Goal: Book appointment/travel/reservation

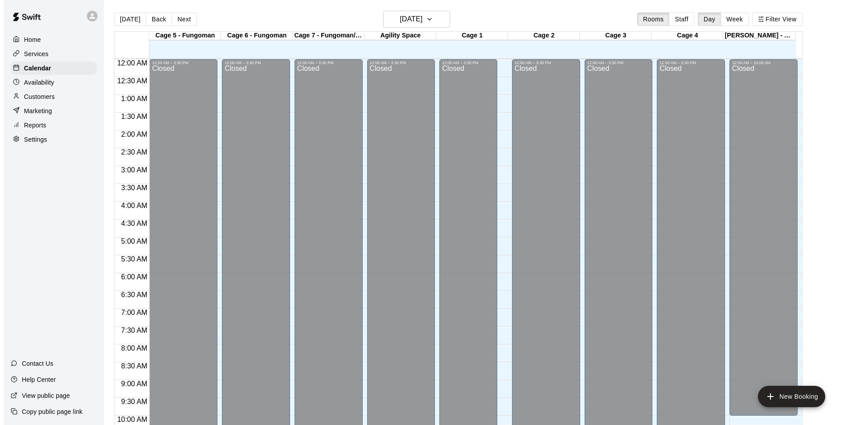
scroll to position [453, 0]
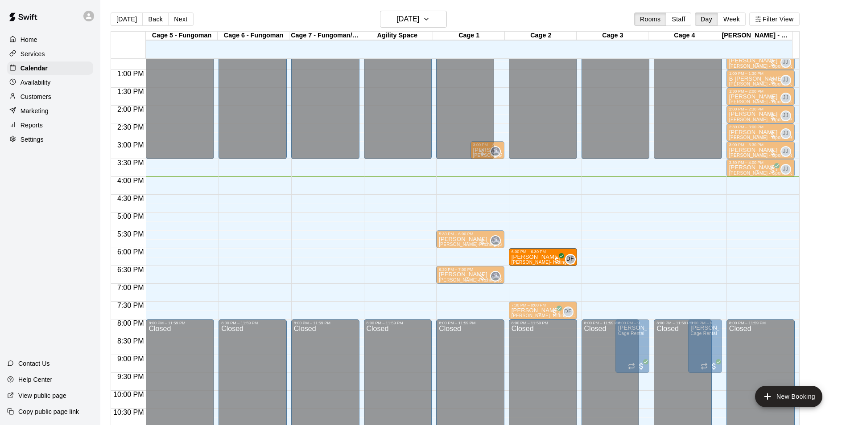
drag, startPoint x: 454, startPoint y: 255, endPoint x: 524, endPoint y: 259, distance: 70.2
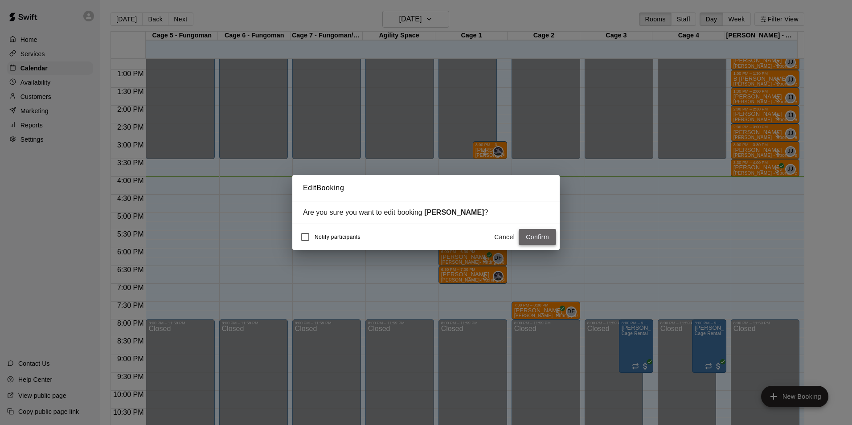
click at [528, 238] on button "Confirm" at bounding box center [537, 237] width 37 height 16
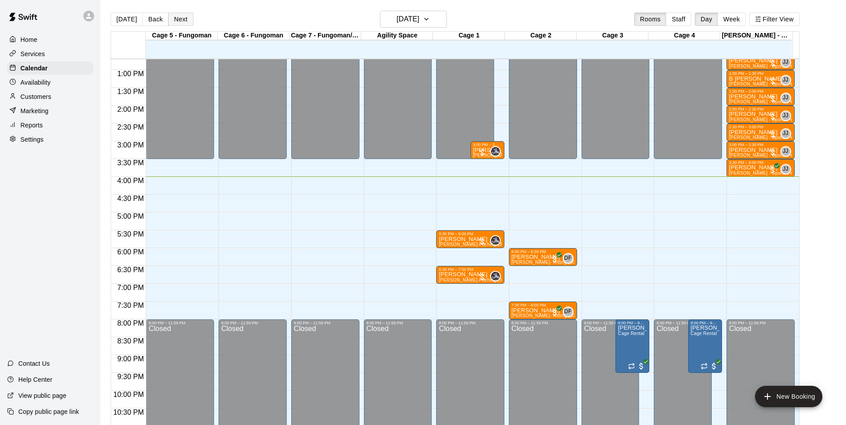
click at [182, 13] on button "Next" at bounding box center [180, 18] width 25 height 13
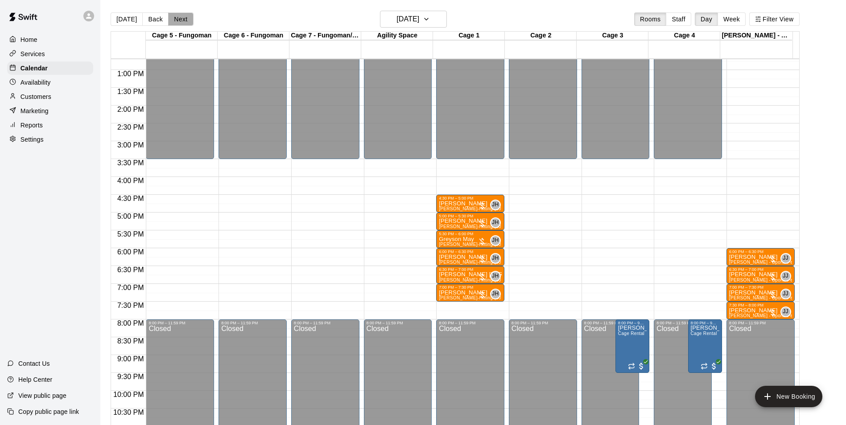
click at [184, 17] on button "Next" at bounding box center [180, 18] width 25 height 13
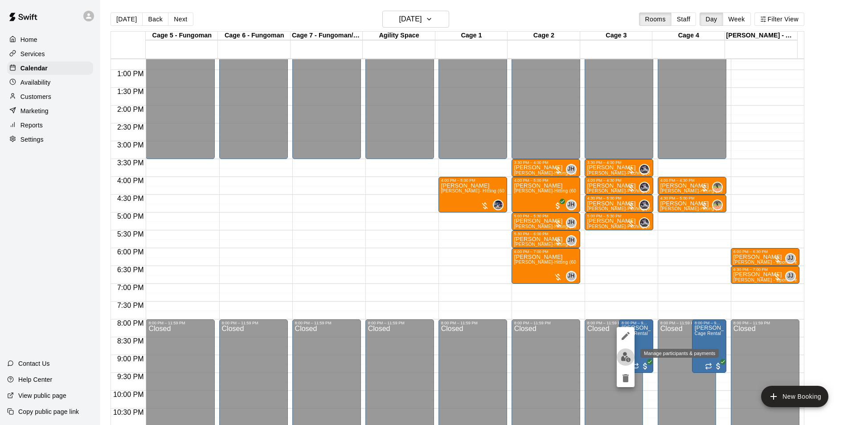
click at [629, 353] on img "edit" at bounding box center [626, 357] width 10 height 10
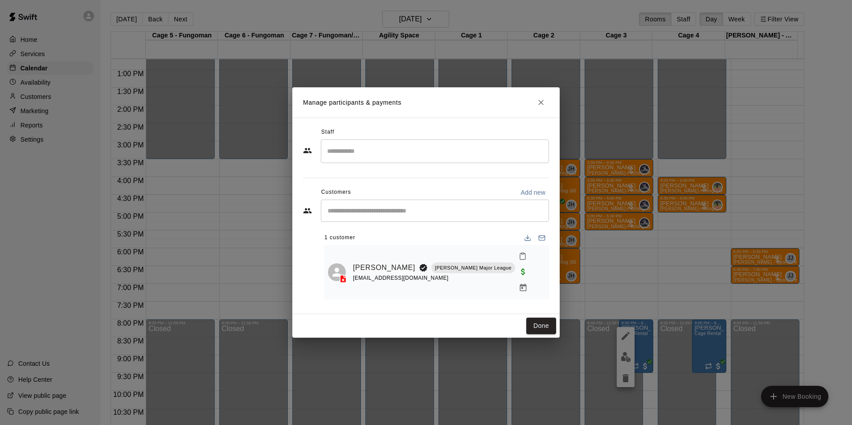
click at [620, 224] on div "Manage participants & payments Staff ​ Customers Add new ​ 1 customer [PERSON_N…" at bounding box center [426, 212] width 852 height 425
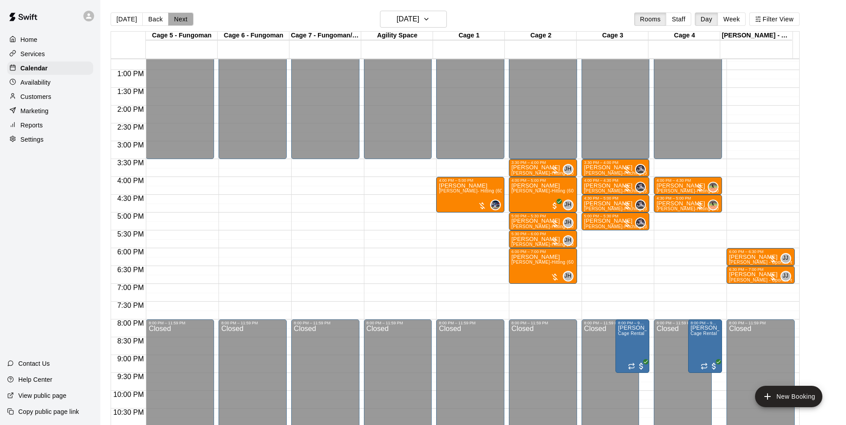
click at [179, 20] on button "Next" at bounding box center [180, 18] width 25 height 13
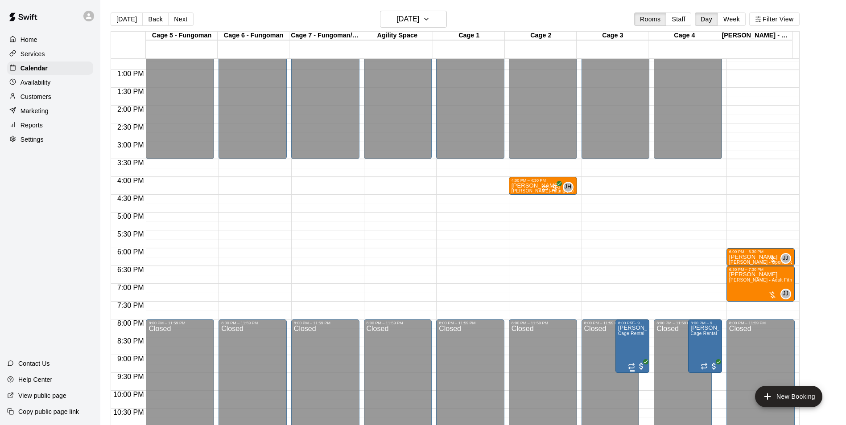
click at [645, 348] on div "8:00 PM – 9:30 PM [PERSON_NAME] 14u Cage Rental" at bounding box center [632, 346] width 34 height 53
click at [620, 335] on button "edit" at bounding box center [623, 330] width 18 height 18
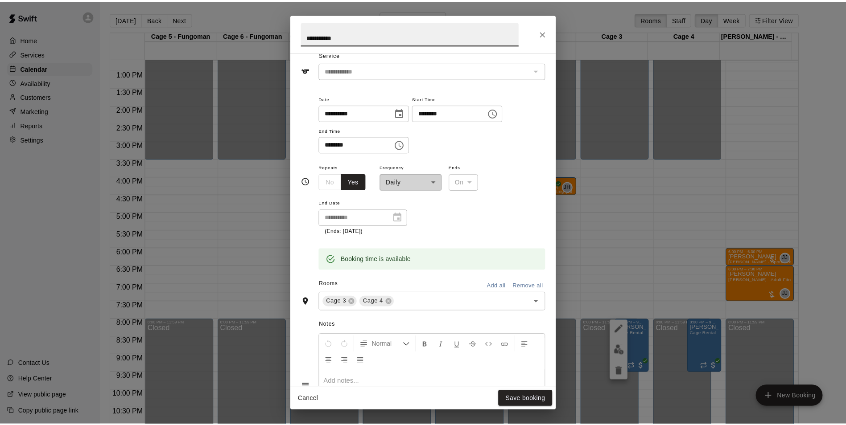
scroll to position [10, 0]
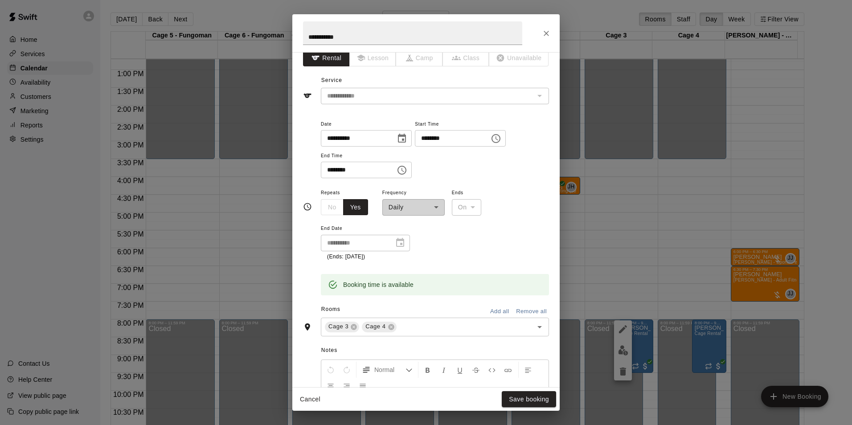
click at [429, 195] on span "Frequency" at bounding box center [413, 193] width 62 height 12
click at [432, 217] on div "**********" at bounding box center [435, 224] width 228 height 74
click at [538, 30] on div "**********" at bounding box center [425, 33] width 267 height 38
click at [547, 38] on button "Close" at bounding box center [546, 33] width 16 height 16
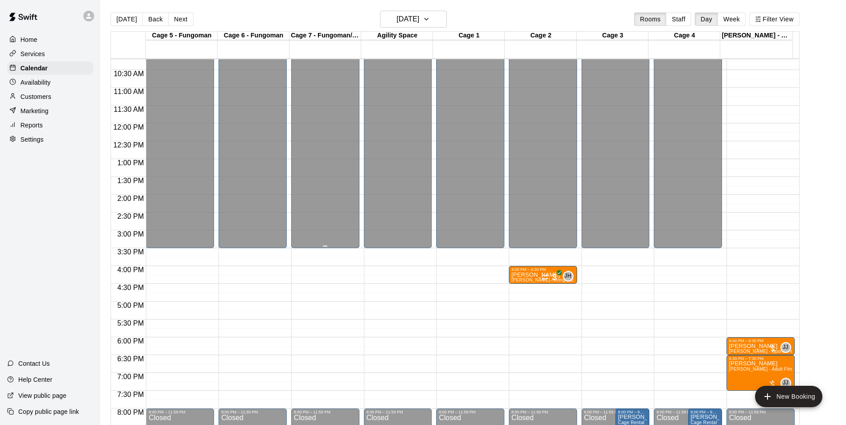
scroll to position [481, 0]
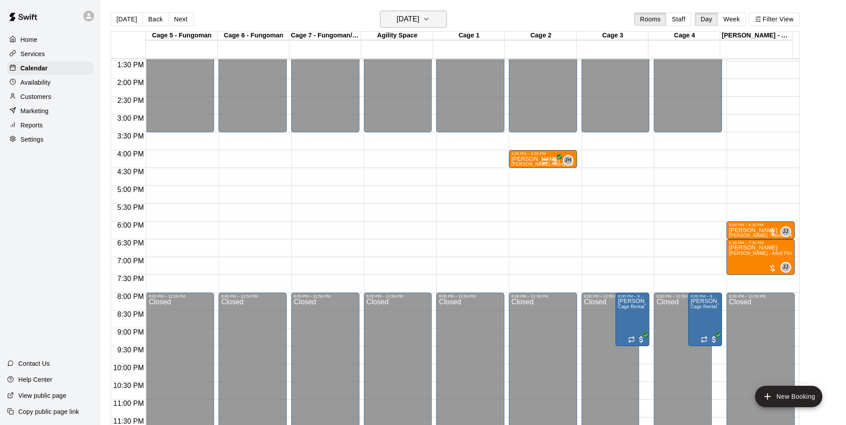
click at [431, 11] on button "[DATE]" at bounding box center [413, 19] width 67 height 17
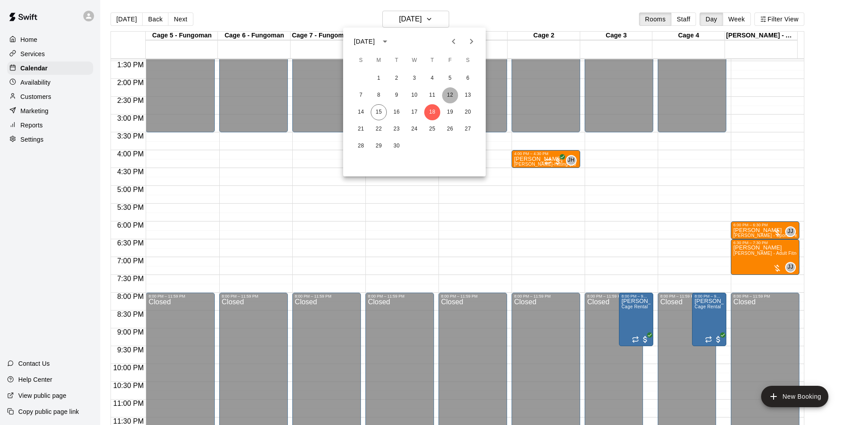
click at [454, 92] on button "12" at bounding box center [450, 95] width 16 height 16
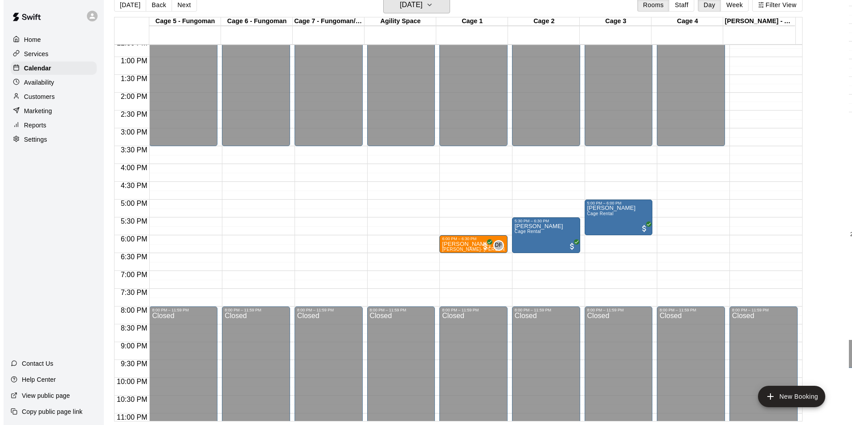
scroll to position [436, 0]
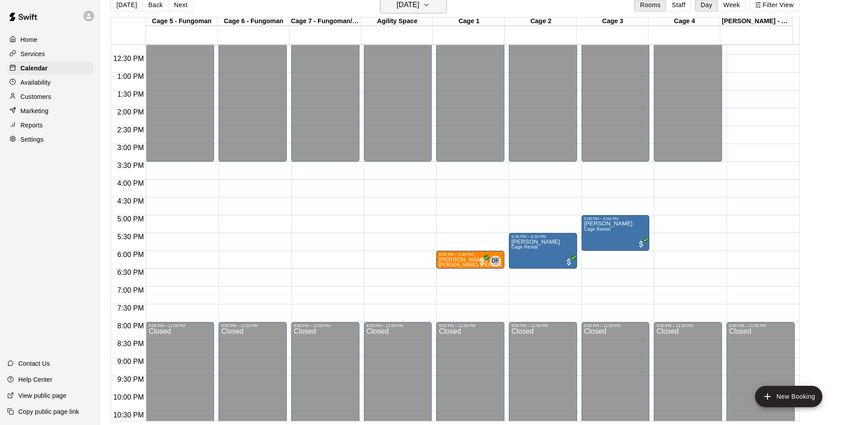
click at [430, 6] on icon "button" at bounding box center [426, 5] width 7 height 11
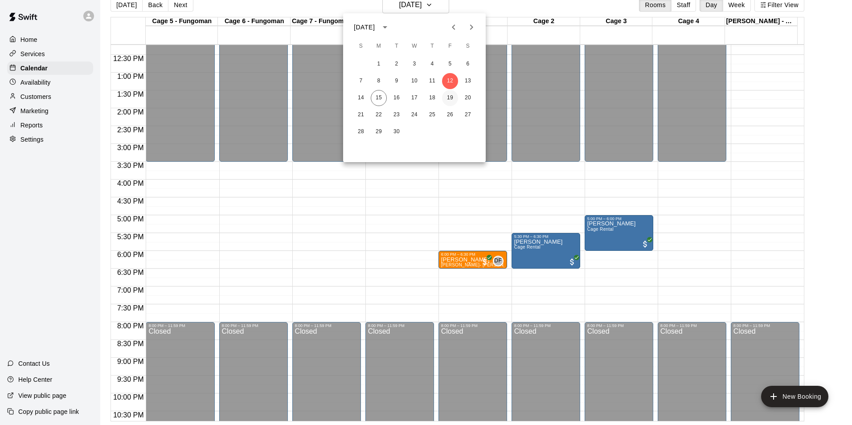
click at [451, 95] on button "19" at bounding box center [450, 98] width 16 height 16
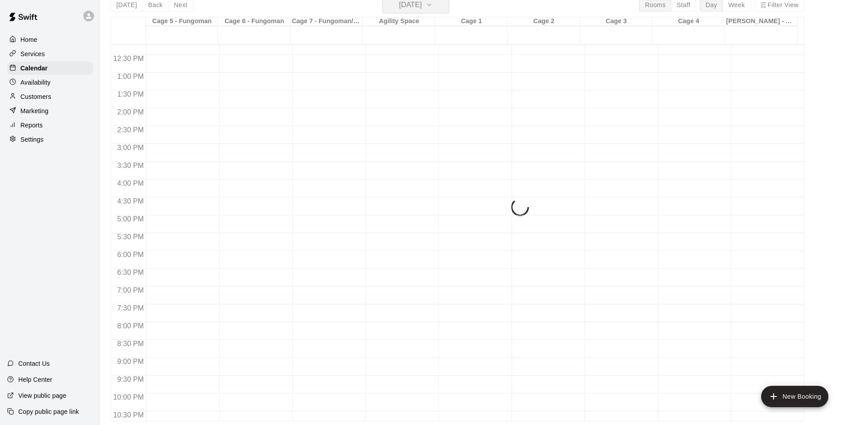
scroll to position [11, 0]
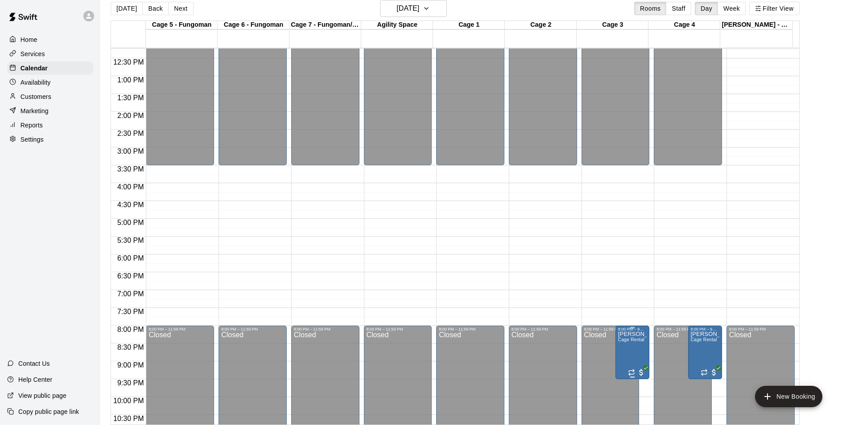
click at [622, 334] on p "[PERSON_NAME] 14u" at bounding box center [632, 334] width 29 height 0
click at [621, 345] on icon "edit" at bounding box center [626, 345] width 11 height 11
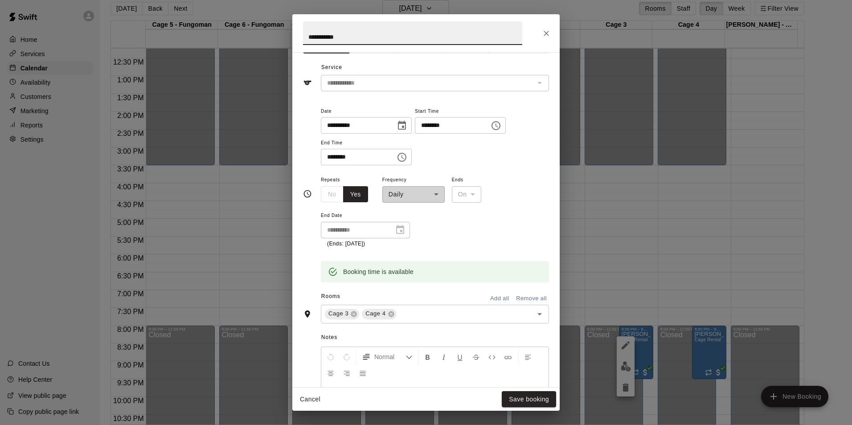
scroll to position [45, 0]
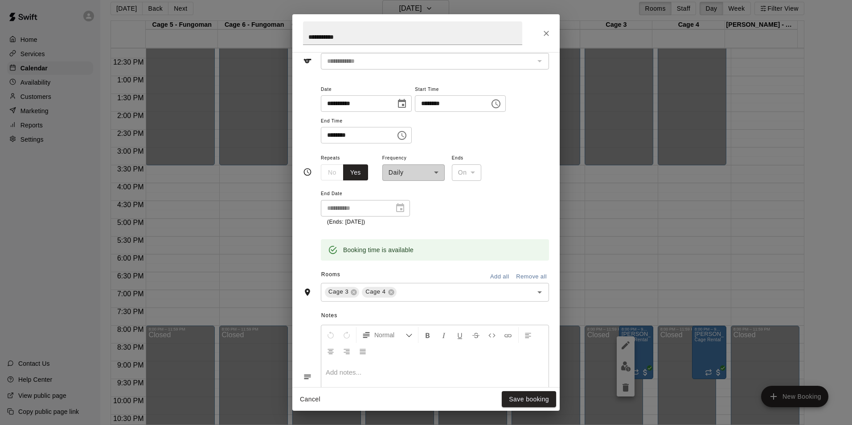
click at [434, 168] on div "**********" at bounding box center [413, 166] width 62 height 29
click at [434, 171] on div "**********" at bounding box center [413, 166] width 62 height 29
click at [407, 137] on icon "Choose time, selected time is 9:30 PM" at bounding box center [402, 135] width 11 height 11
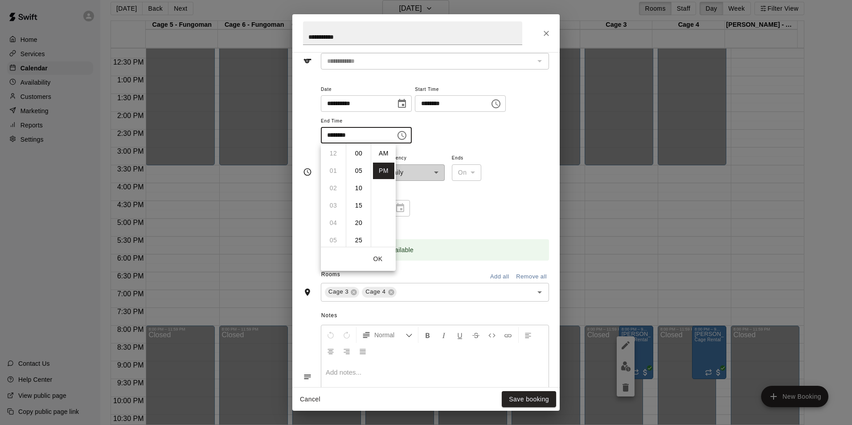
scroll to position [16, 0]
click at [504, 169] on div "**********" at bounding box center [435, 189] width 228 height 74
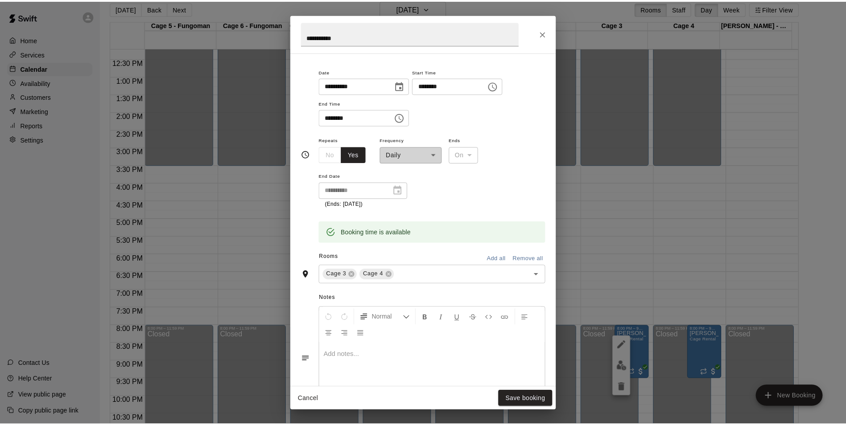
scroll to position [45, 0]
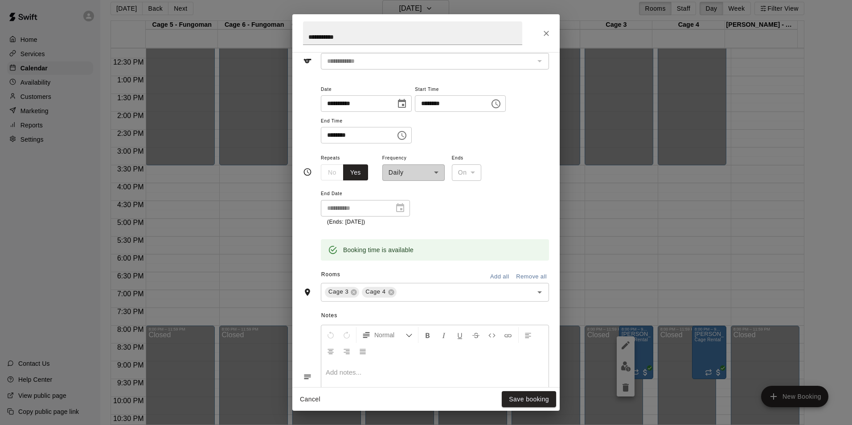
click at [325, 170] on div "No Yes" at bounding box center [344, 172] width 47 height 16
click at [440, 172] on div "**********" at bounding box center [413, 166] width 62 height 29
click at [546, 33] on icon "Close" at bounding box center [546, 33] width 5 height 5
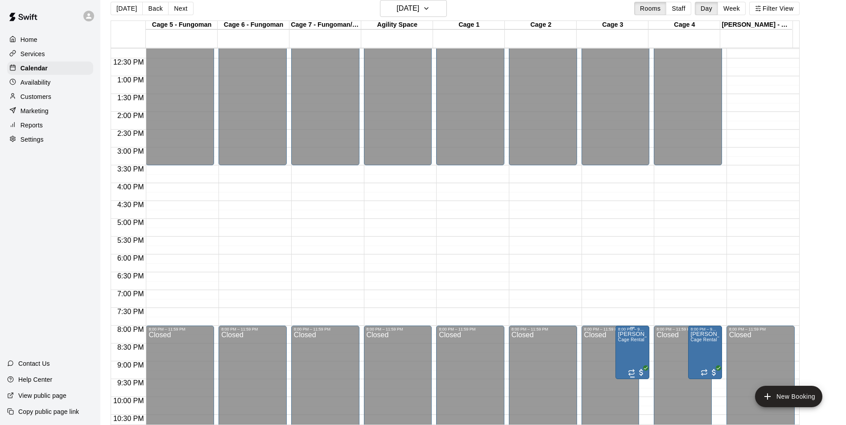
click at [637, 342] on span "Cage Rental" at bounding box center [631, 339] width 26 height 5
click at [625, 386] on icon "delete" at bounding box center [626, 390] width 6 height 8
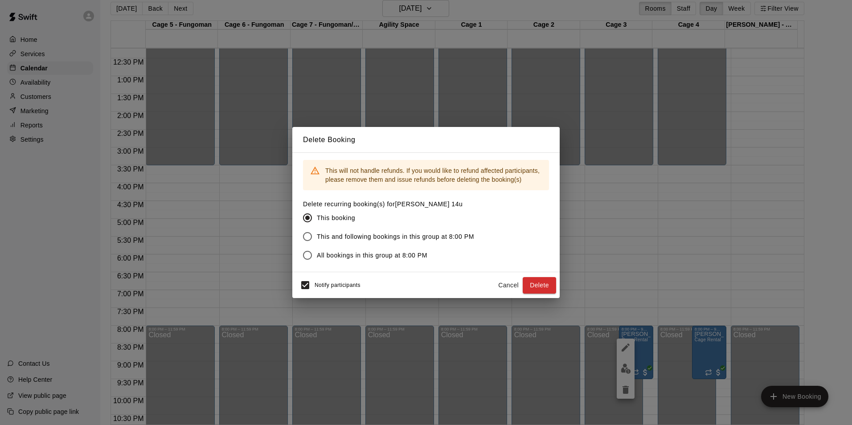
click at [394, 253] on span "All bookings in this group at 8:00 PM" at bounding box center [372, 255] width 111 height 9
click at [545, 288] on button "Delete" at bounding box center [539, 285] width 33 height 16
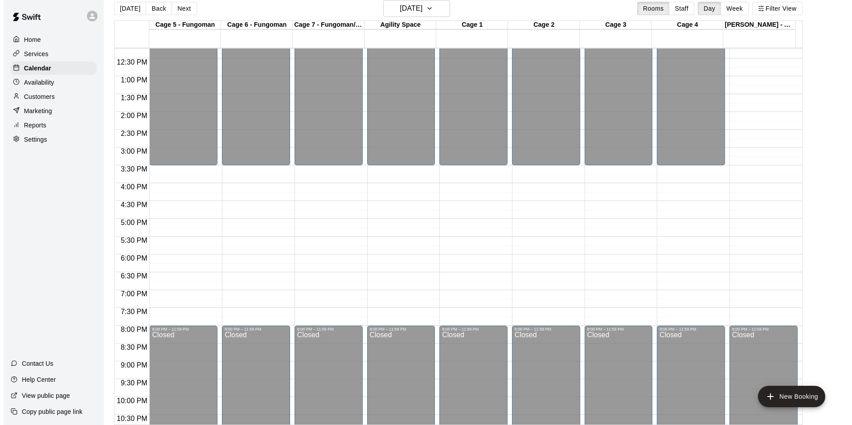
scroll to position [481, 0]
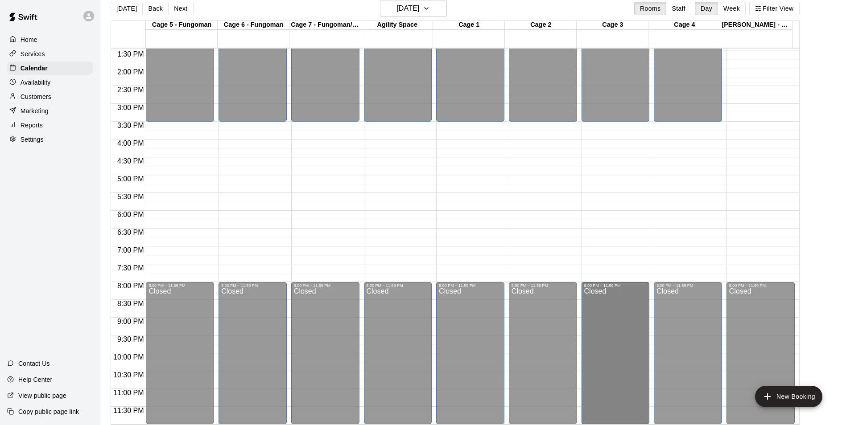
drag, startPoint x: 601, startPoint y: 283, endPoint x: 604, endPoint y: 289, distance: 7.2
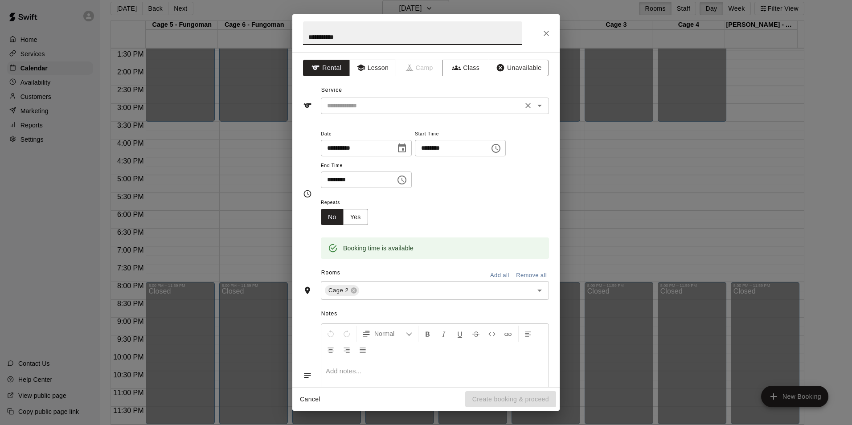
drag, startPoint x: 375, startPoint y: 98, endPoint x: 382, endPoint y: 97, distance: 6.7
click at [376, 98] on div "​" at bounding box center [435, 106] width 228 height 16
type input "**********"
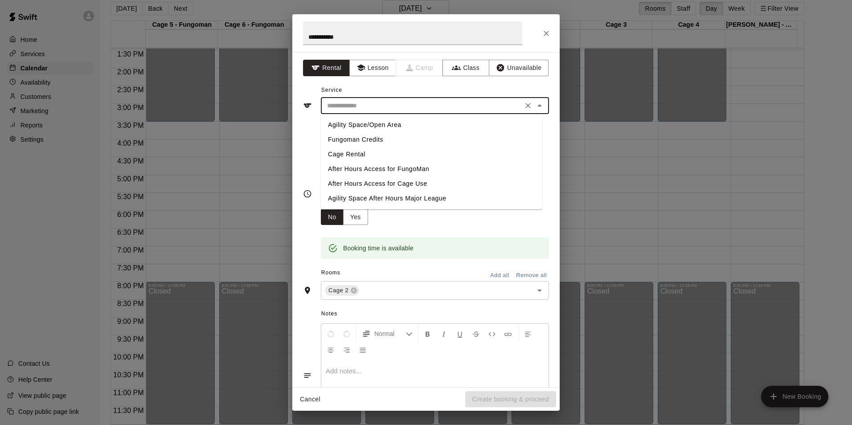
click at [376, 157] on li "Cage Rental" at bounding box center [432, 154] width 222 height 15
type input "**********"
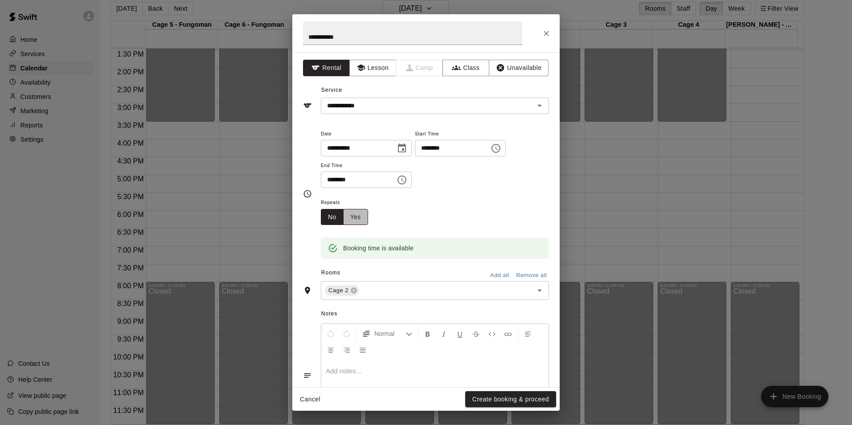
click at [361, 220] on button "Yes" at bounding box center [355, 217] width 25 height 16
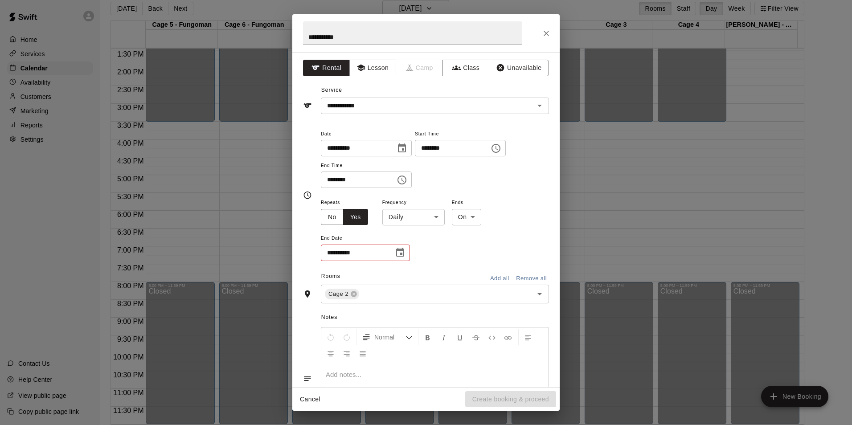
click at [418, 227] on div "**********" at bounding box center [435, 229] width 228 height 65
click at [418, 217] on body "Home Services Calendar Availability Customers Marketing Reports Settings Contac…" at bounding box center [426, 209] width 852 height 440
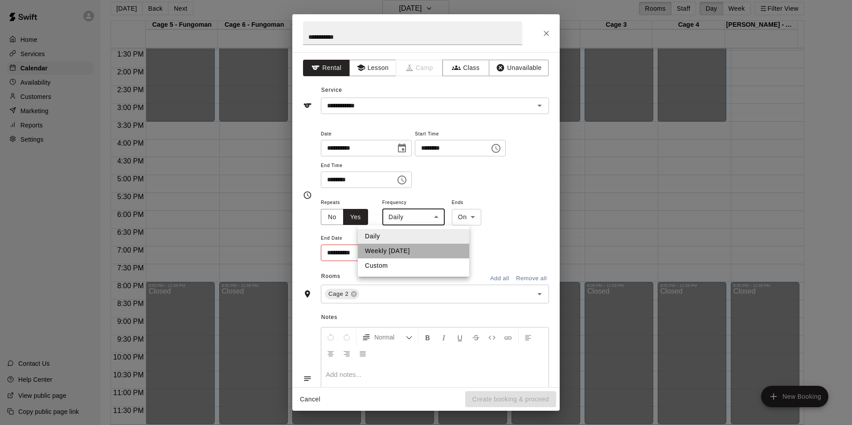
click at [419, 248] on li "Weekly [DATE]" at bounding box center [413, 251] width 111 height 15
type input "******"
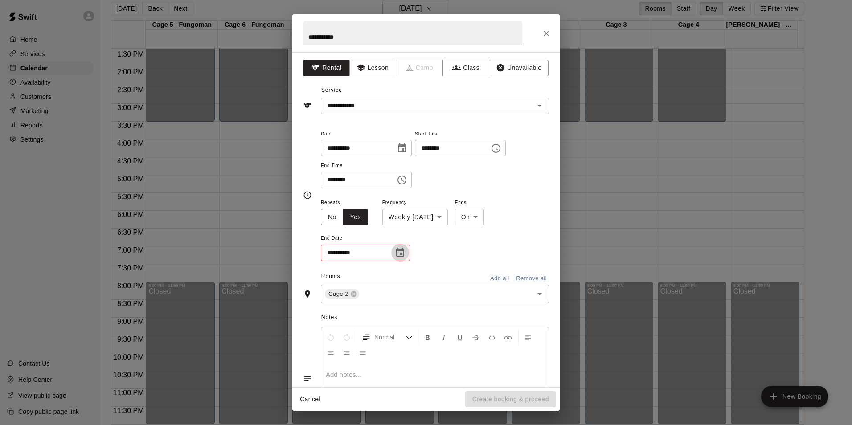
click at [402, 256] on icon "Choose date" at bounding box center [400, 252] width 8 height 9
click at [446, 277] on icon "Next month" at bounding box center [449, 275] width 11 height 11
click at [433, 349] on button "14" at bounding box center [428, 346] width 16 height 16
type input "**********"
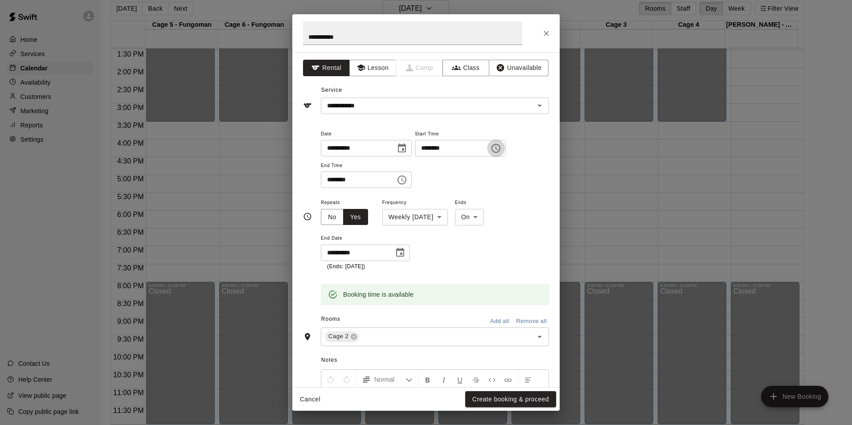
click at [501, 152] on icon "Choose time, selected time is 6:45 PM" at bounding box center [496, 148] width 11 height 11
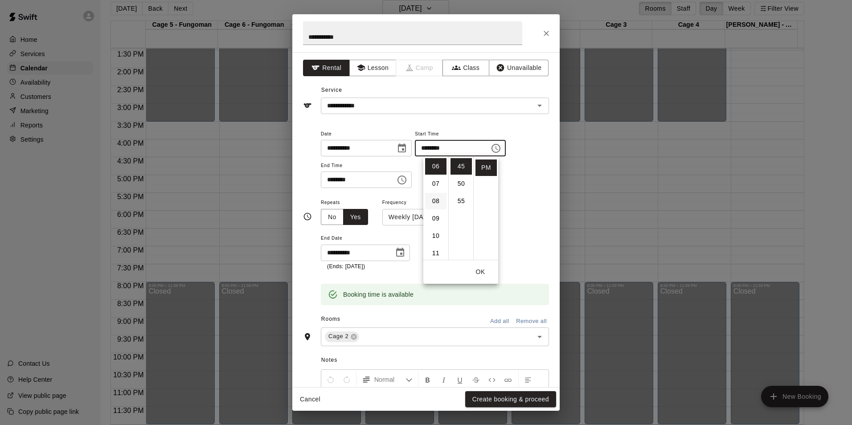
click at [437, 195] on li "08" at bounding box center [435, 201] width 21 height 16
click at [460, 172] on li "00" at bounding box center [461, 166] width 21 height 16
type input "********"
click at [407, 181] on icon "Choose time, selected time is 7:15 PM" at bounding box center [402, 180] width 11 height 11
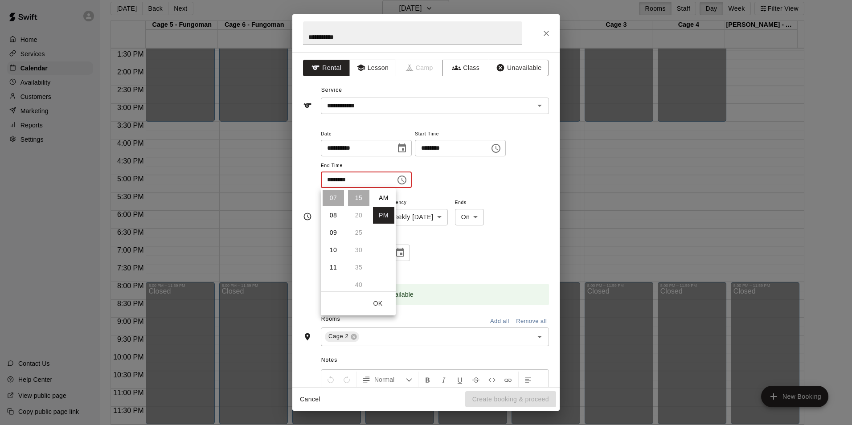
scroll to position [16, 0]
click at [333, 234] on li "09" at bounding box center [333, 233] width 21 height 16
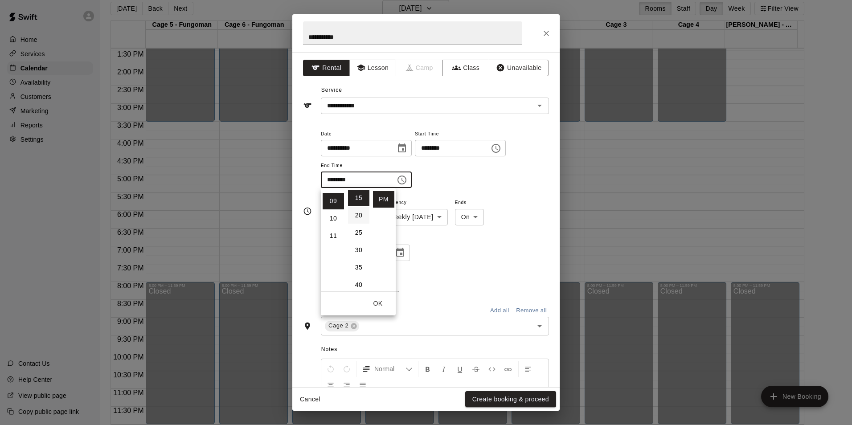
scroll to position [156, 0]
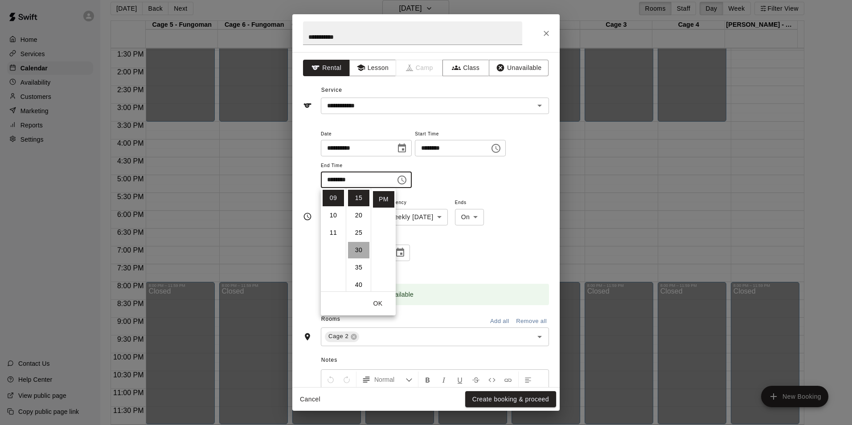
click at [362, 247] on li "30" at bounding box center [358, 250] width 21 height 16
type input "********"
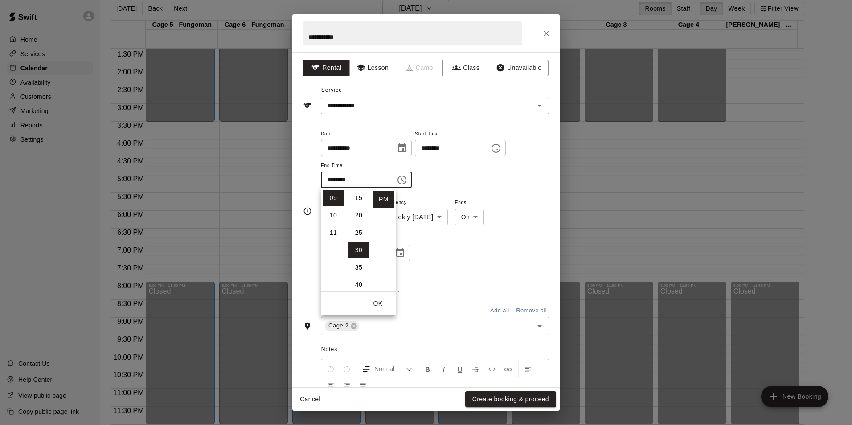
scroll to position [104, 0]
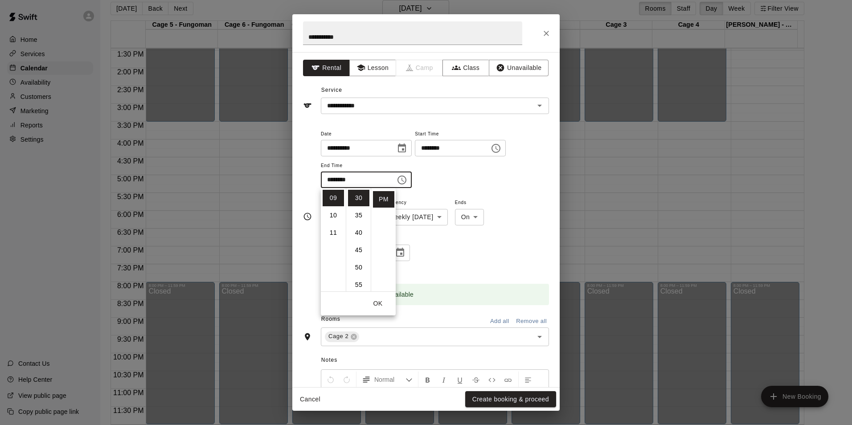
click at [505, 209] on div "**********" at bounding box center [435, 234] width 228 height 74
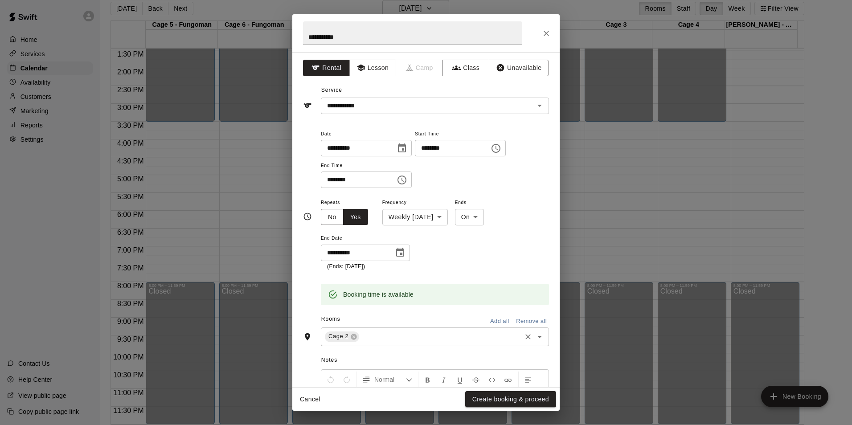
click at [417, 344] on div "Cage 2 ​" at bounding box center [435, 337] width 228 height 19
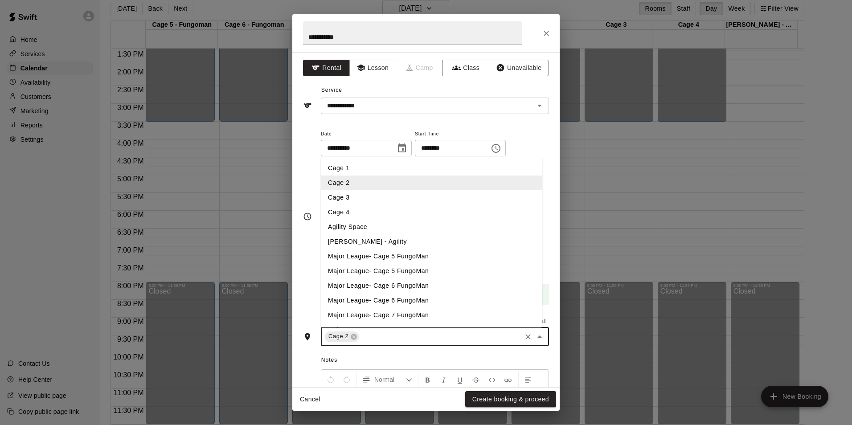
click at [380, 200] on li "Cage 3" at bounding box center [432, 197] width 222 height 15
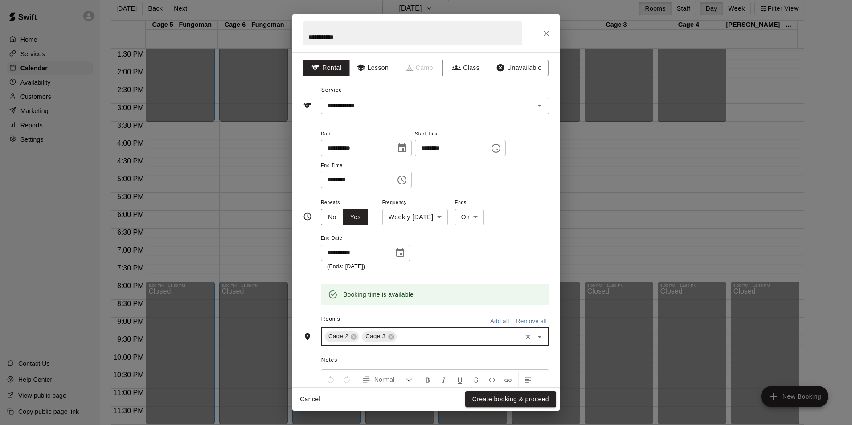
click at [415, 343] on div "Cage 2 Cage 3 ​" at bounding box center [435, 337] width 228 height 19
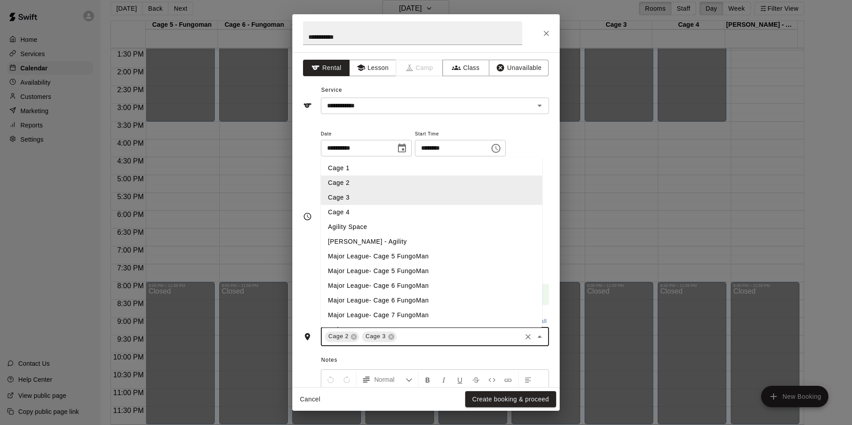
click at [393, 214] on li "Cage 4" at bounding box center [432, 212] width 222 height 15
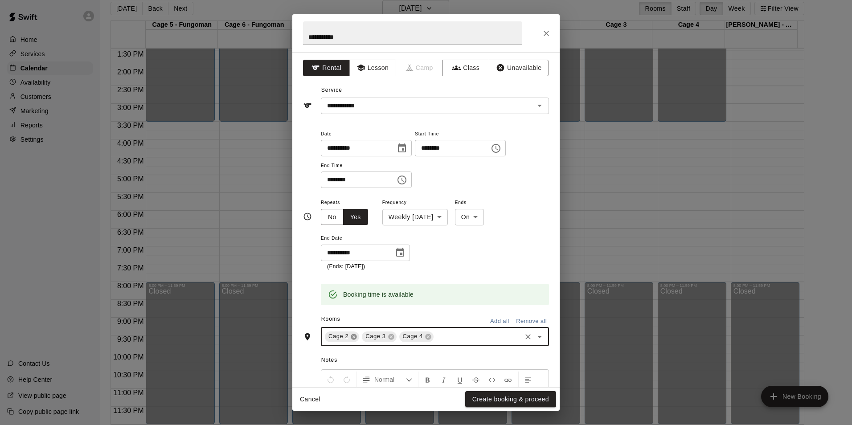
click at [356, 340] on icon at bounding box center [353, 336] width 7 height 7
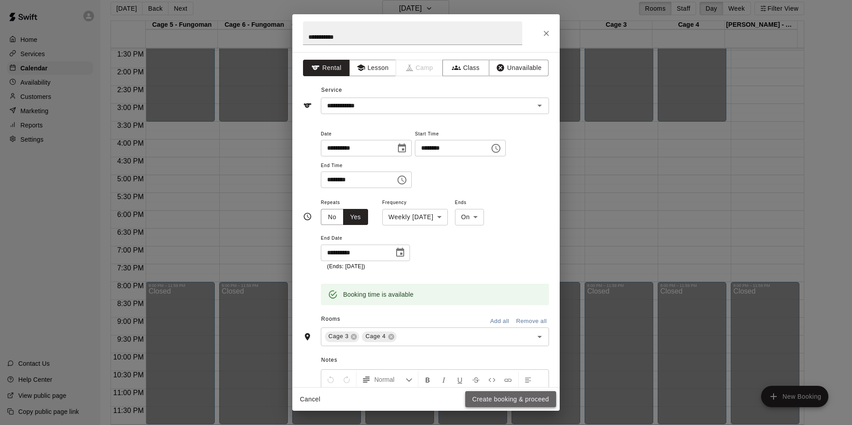
click at [513, 401] on button "Create booking & proceed" at bounding box center [510, 399] width 91 height 16
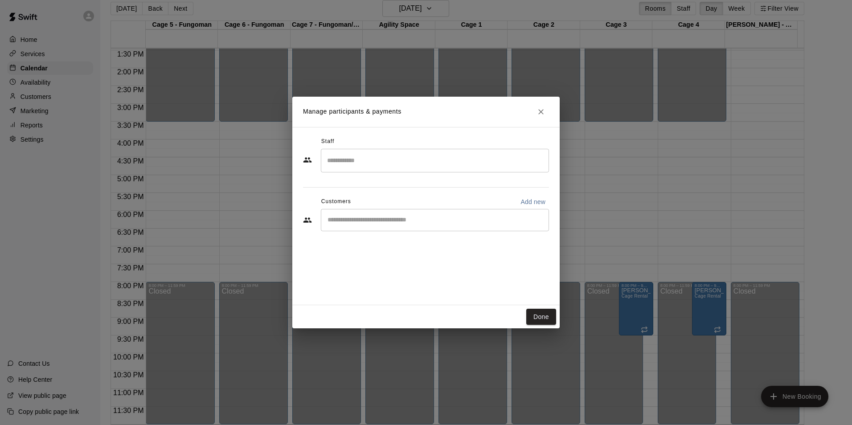
click at [411, 222] on input "Start typing to search customers..." at bounding box center [435, 220] width 220 height 9
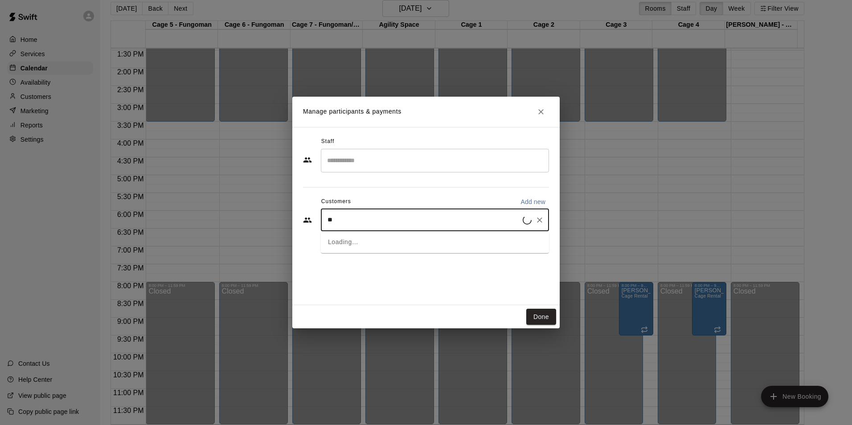
type input "***"
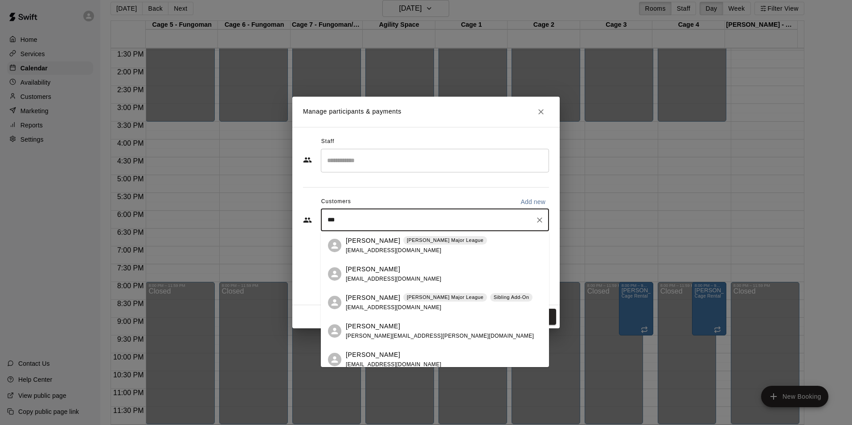
click at [367, 244] on p "[PERSON_NAME]" at bounding box center [373, 240] width 54 height 9
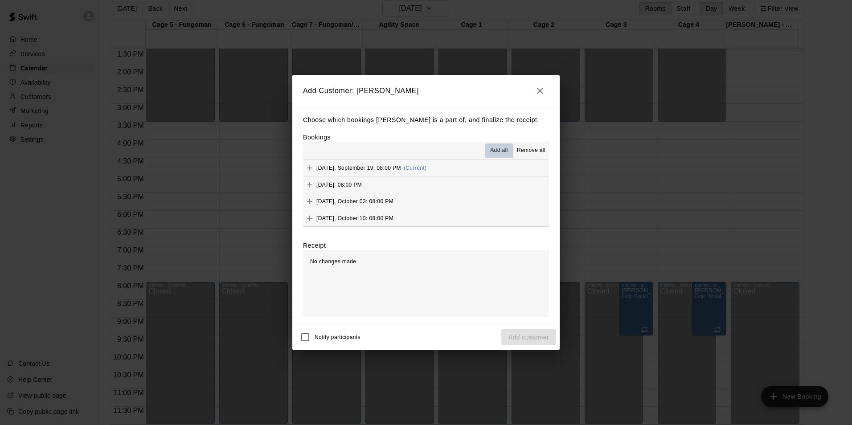
click at [495, 155] on span "Add all" at bounding box center [499, 150] width 18 height 9
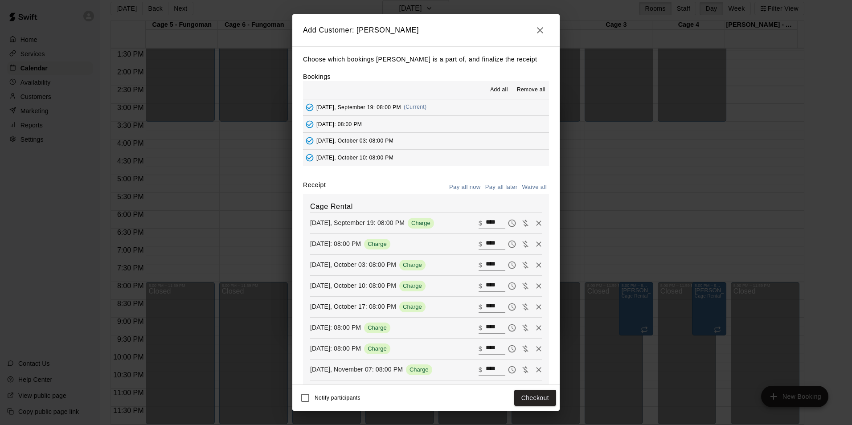
click at [523, 187] on button "Waive all" at bounding box center [534, 188] width 29 height 14
type input "*"
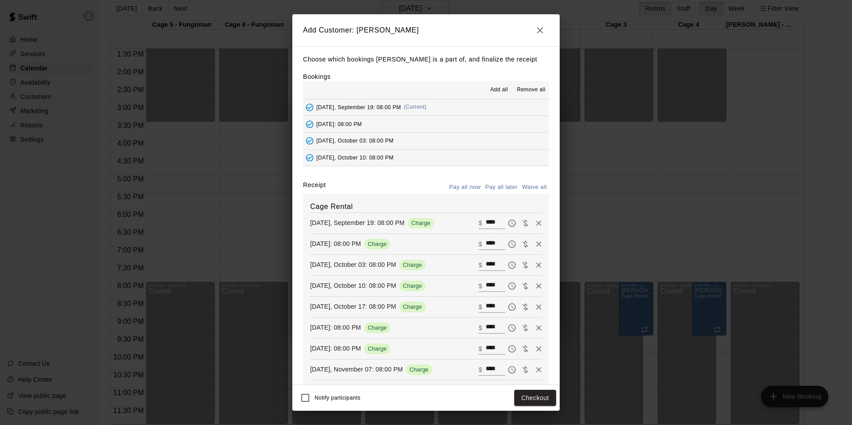
type input "*"
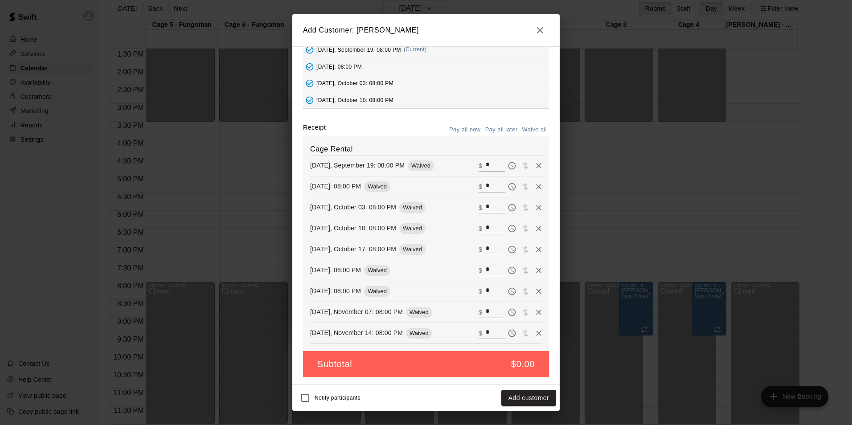
scroll to position [59, 0]
click at [544, 396] on button "Add customer" at bounding box center [528, 398] width 55 height 16
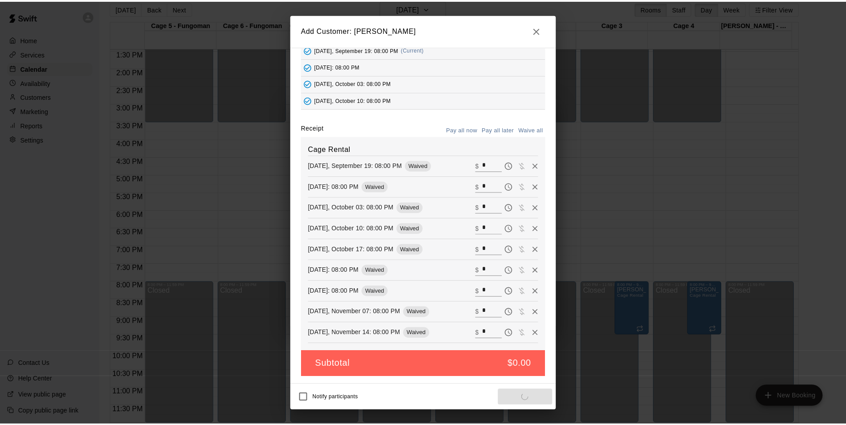
scroll to position [28, 0]
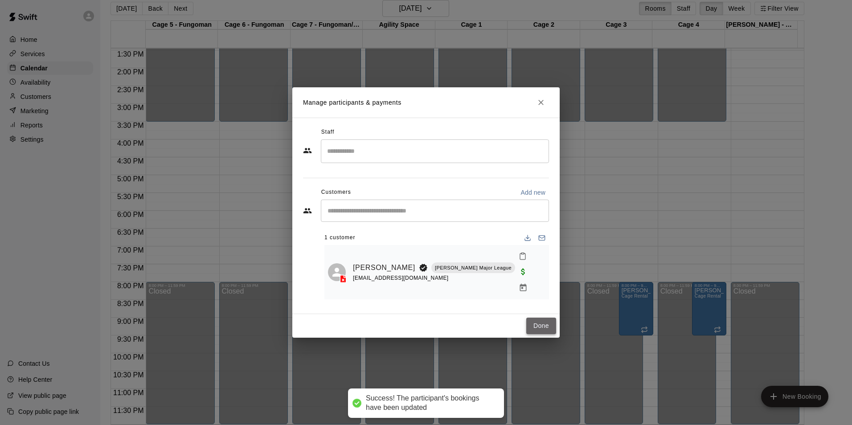
click at [550, 318] on button "Done" at bounding box center [541, 326] width 30 height 16
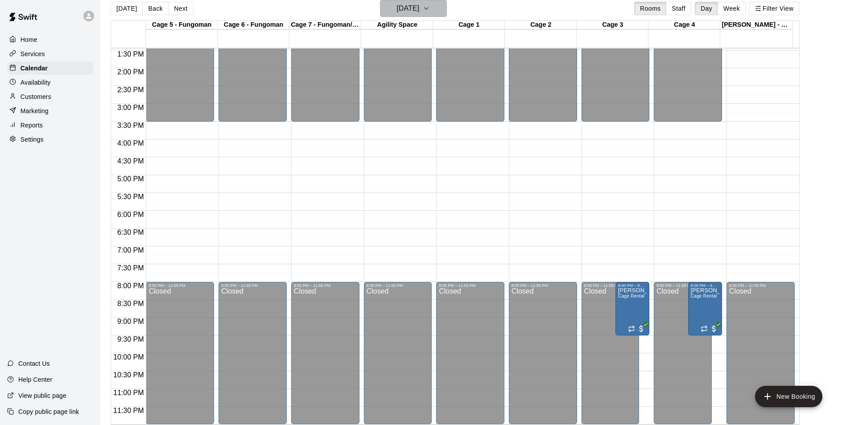
click at [396, 8] on h6 "[DATE]" at bounding box center [407, 8] width 23 height 12
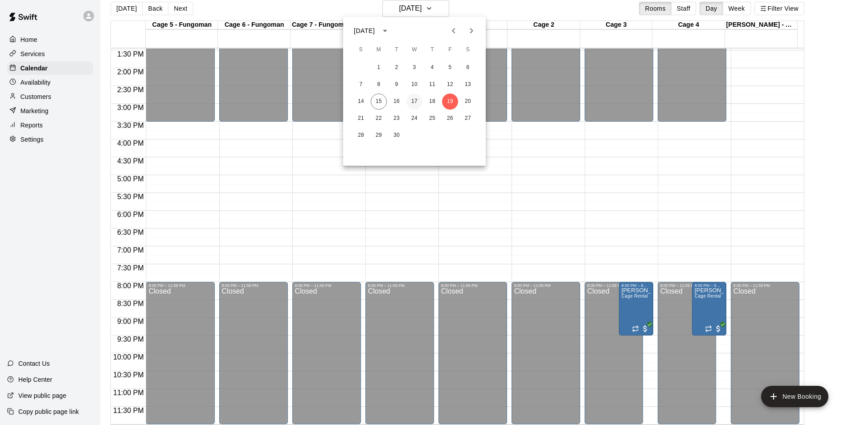
click at [411, 105] on button "17" at bounding box center [415, 102] width 16 height 16
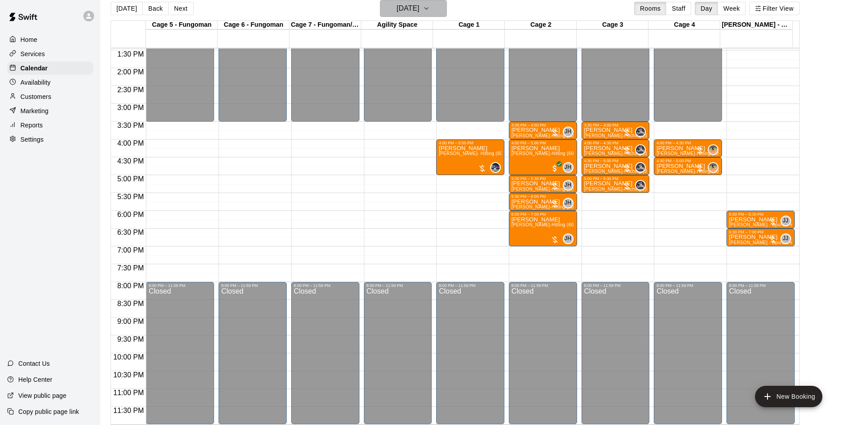
click at [409, 3] on h6 "[DATE]" at bounding box center [407, 8] width 23 height 12
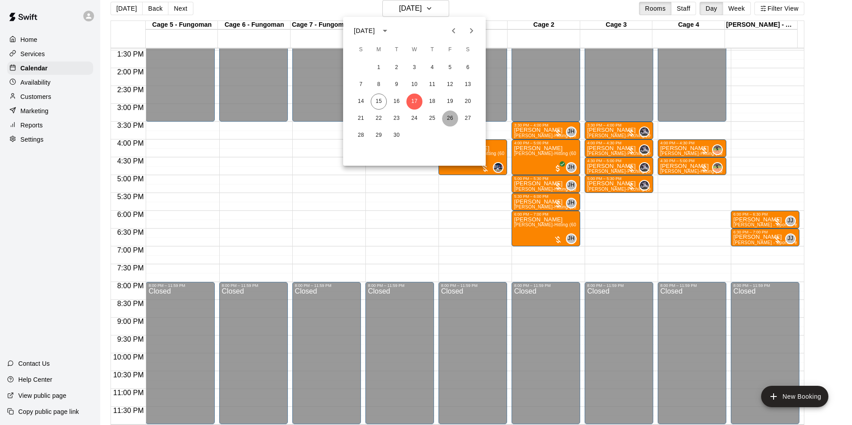
click at [449, 123] on button "26" at bounding box center [450, 119] width 16 height 16
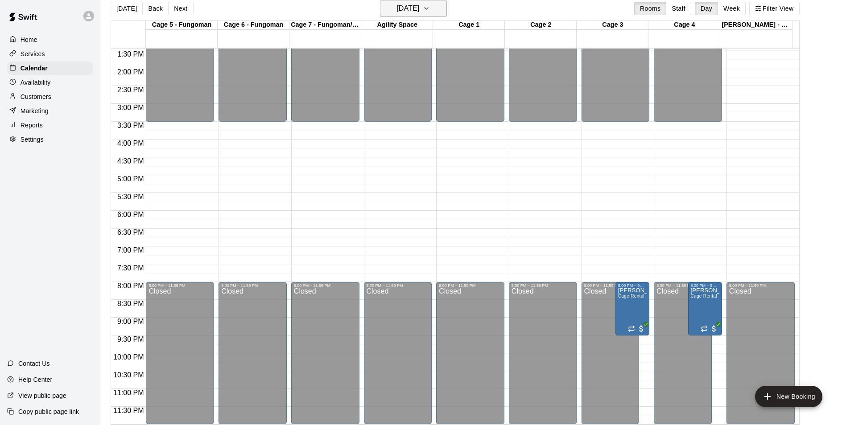
click at [416, 8] on h6 "[DATE]" at bounding box center [407, 8] width 23 height 12
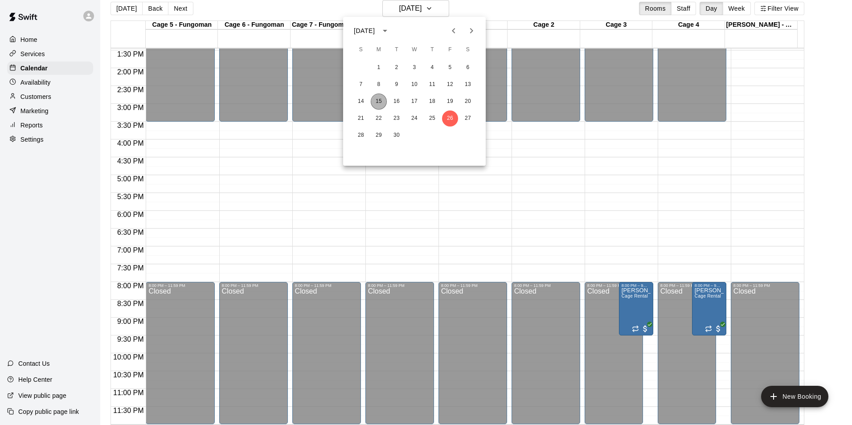
click at [383, 102] on button "15" at bounding box center [379, 102] width 16 height 16
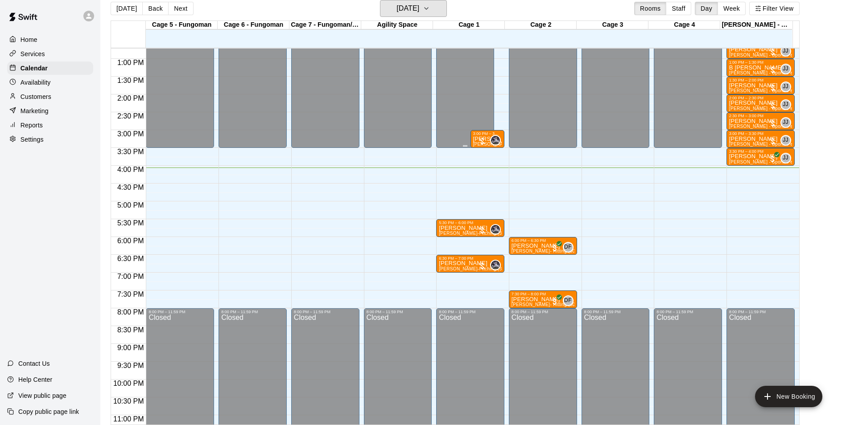
scroll to position [481, 0]
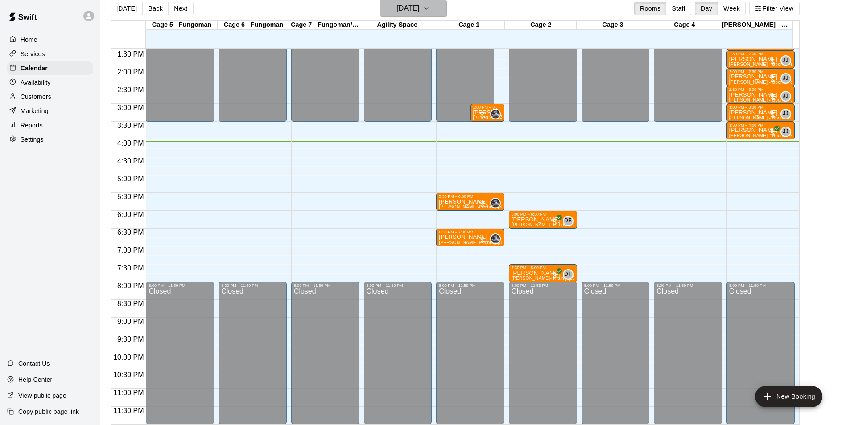
click at [419, 6] on h6 "[DATE]" at bounding box center [407, 8] width 23 height 12
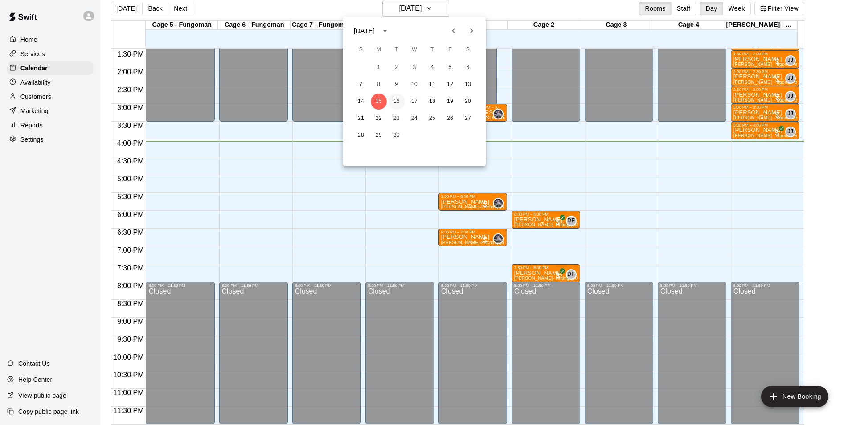
click at [395, 100] on button "16" at bounding box center [397, 102] width 16 height 16
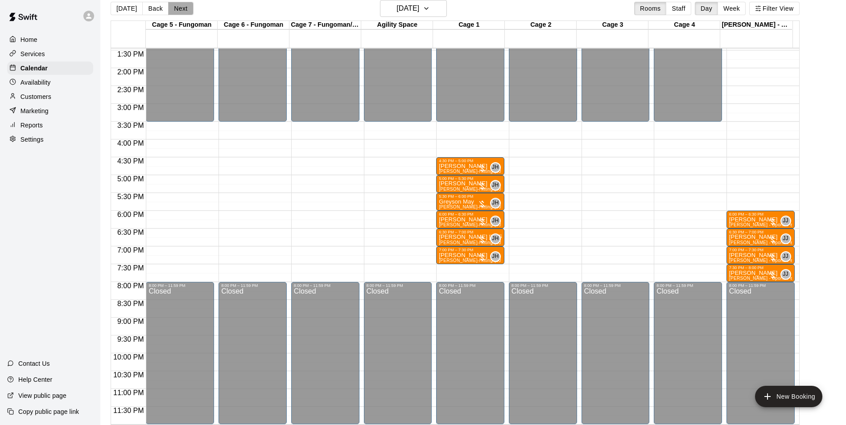
click at [183, 12] on button "Next" at bounding box center [180, 8] width 25 height 13
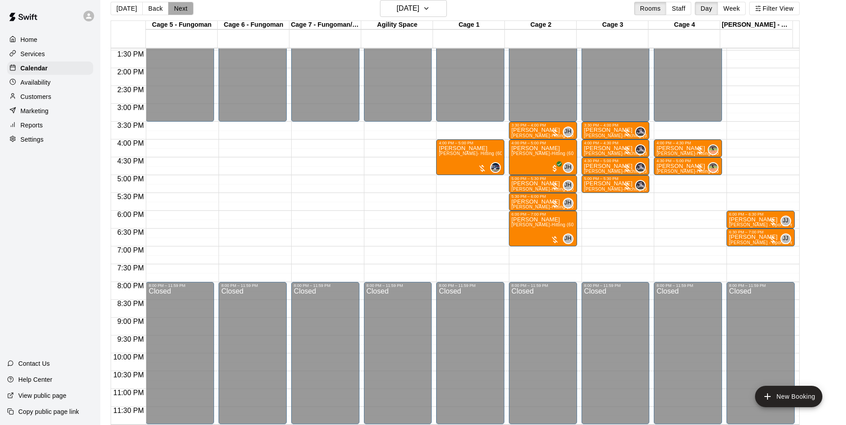
click at [173, 13] on button "Next" at bounding box center [180, 8] width 25 height 13
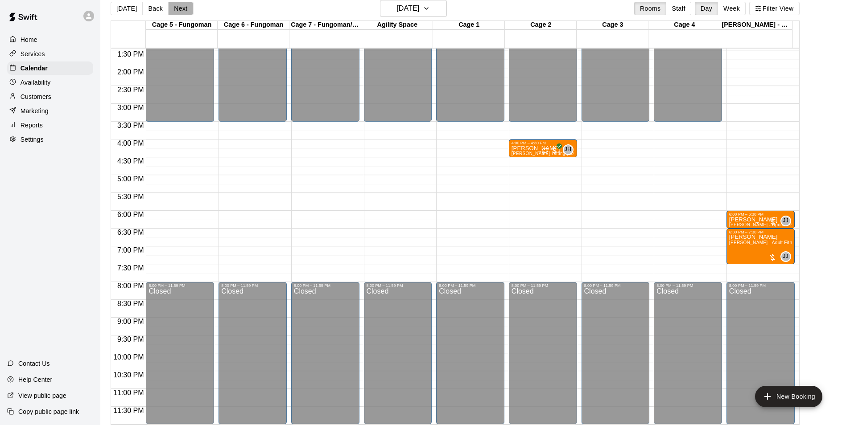
click at [177, 11] on button "Next" at bounding box center [180, 8] width 25 height 13
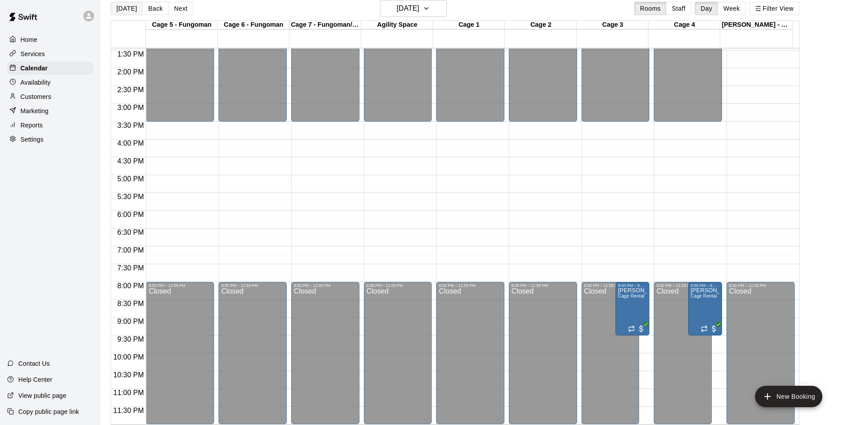
click at [120, 10] on button "[DATE]" at bounding box center [127, 8] width 32 height 13
